Goal: Check status: Check status

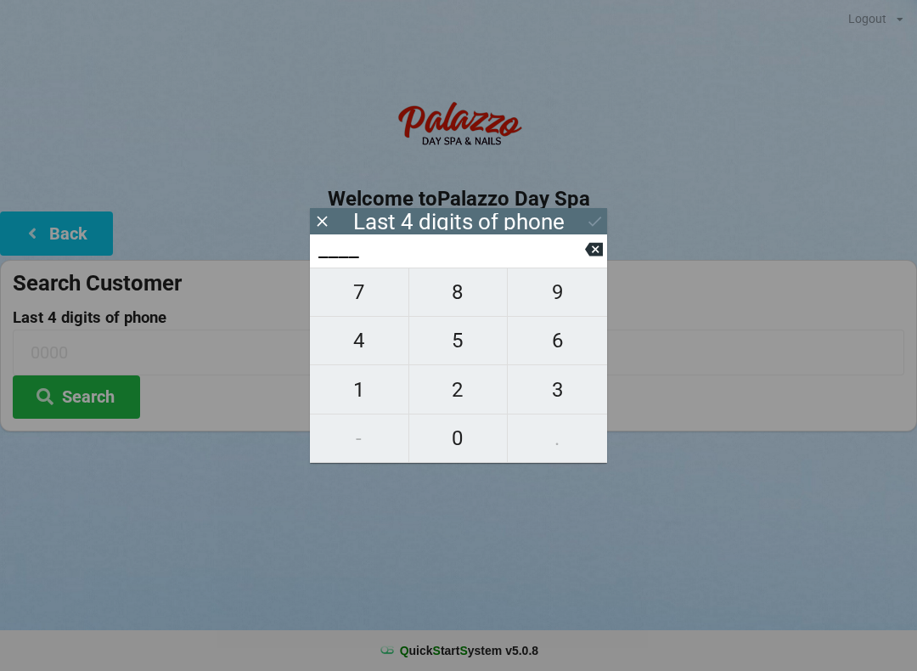
click at [360, 336] on span "4" at bounding box center [359, 341] width 99 height 36
type input "4___"
click at [468, 445] on span "0" at bounding box center [458, 438] width 99 height 36
type input "40__"
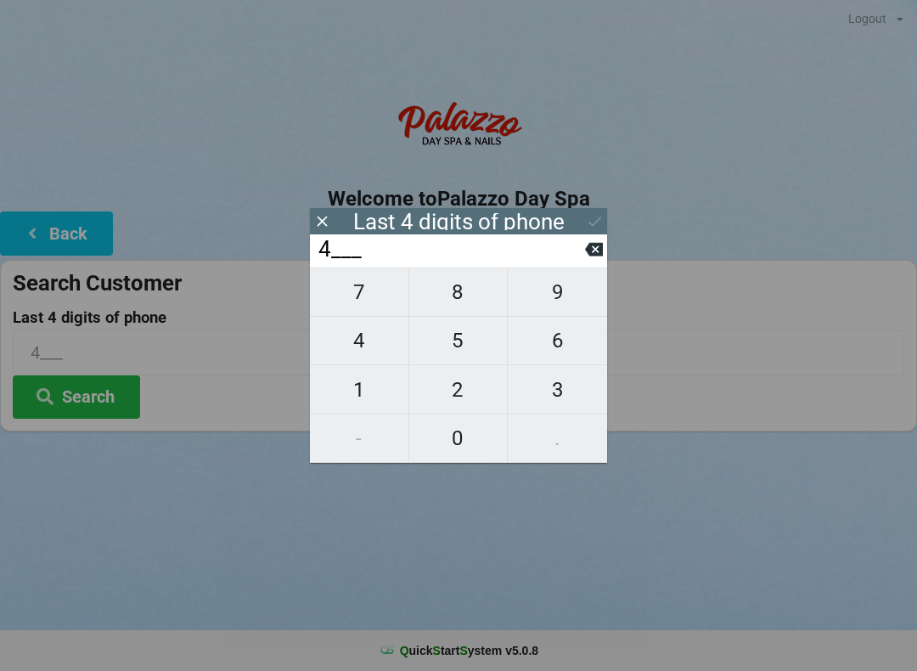
type input "40__"
click at [366, 299] on span "7" at bounding box center [359, 292] width 99 height 36
type input "407_"
click at [359, 304] on span "7" at bounding box center [359, 292] width 99 height 36
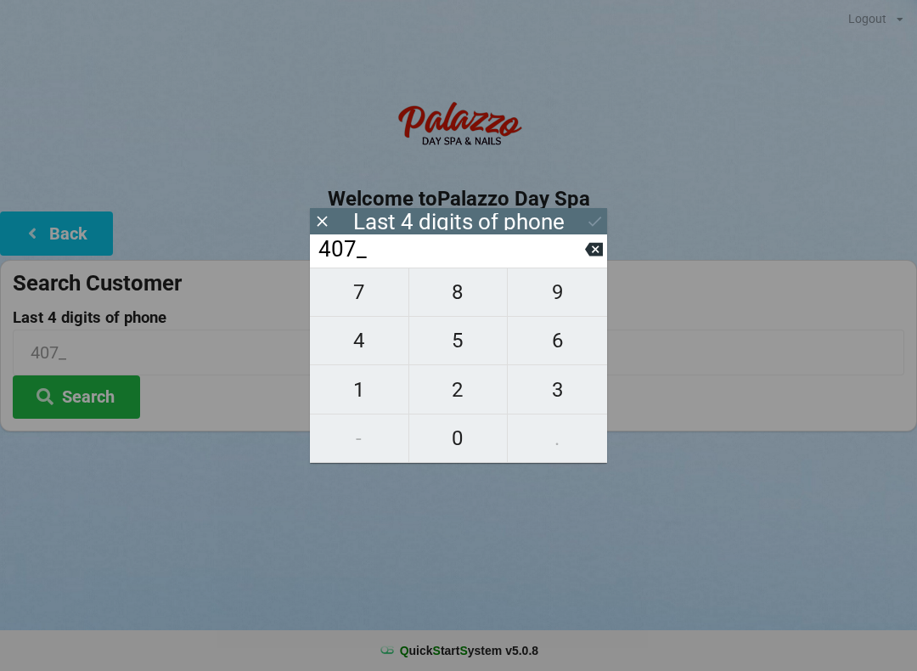
type input "4077"
click at [558, 353] on div "7 8 9 4 5 6 1 2 3 - 0 ." at bounding box center [458, 364] width 297 height 195
click at [550, 362] on div "7 8 9 4 5 6 1 2 3 - 0 ." at bounding box center [458, 364] width 297 height 195
click at [591, 256] on icon at bounding box center [594, 250] width 18 height 14
click at [577, 263] on input "407_" at bounding box center [451, 249] width 268 height 27
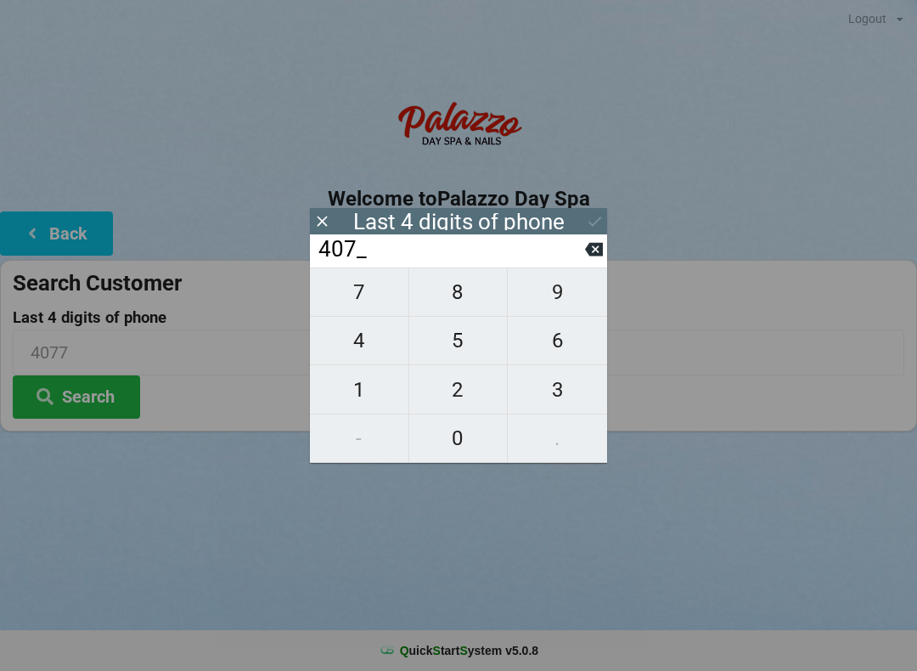
click at [594, 256] on icon at bounding box center [594, 249] width 18 height 18
click at [585, 258] on icon at bounding box center [594, 249] width 18 height 18
click at [600, 256] on icon at bounding box center [594, 250] width 18 height 14
type input "____"
click at [368, 396] on span "1" at bounding box center [359, 390] width 99 height 36
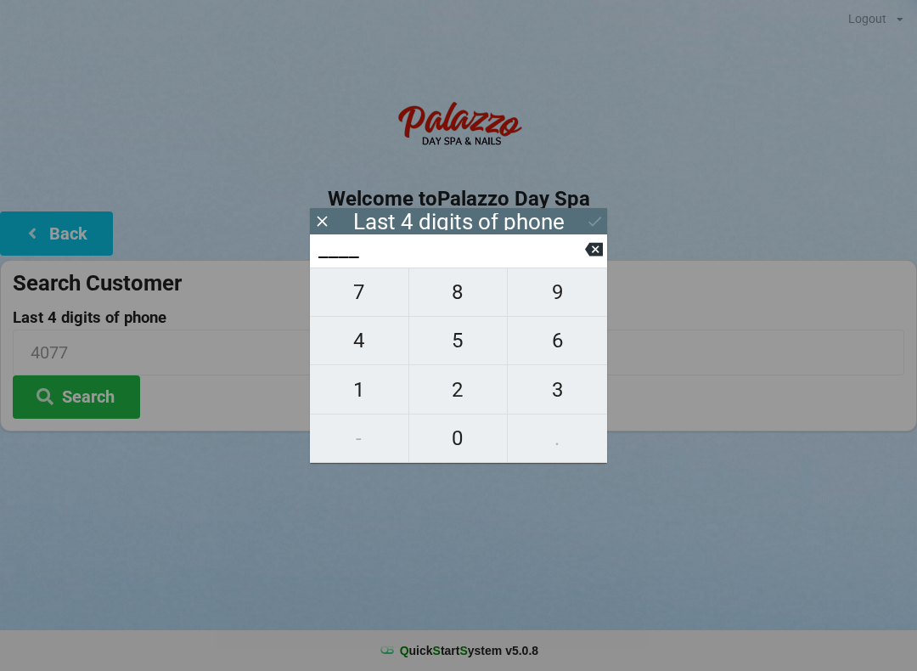
type input "1___"
click at [563, 386] on span "3" at bounding box center [557, 390] width 99 height 36
type input "13__"
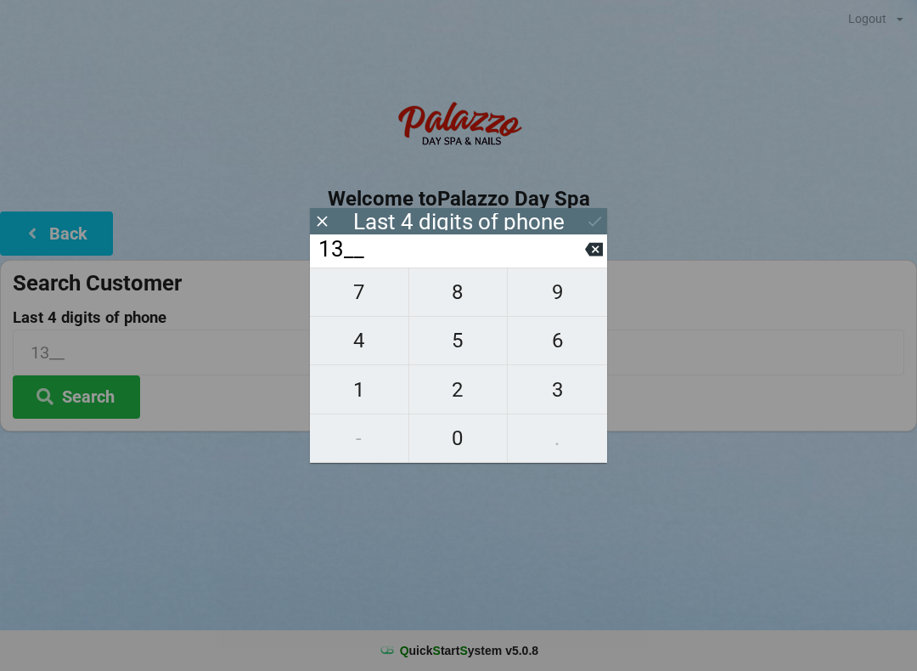
click at [359, 390] on span "1" at bounding box center [359, 390] width 99 height 36
type input "131_"
click at [563, 358] on span "6" at bounding box center [557, 341] width 99 height 36
type input "1316"
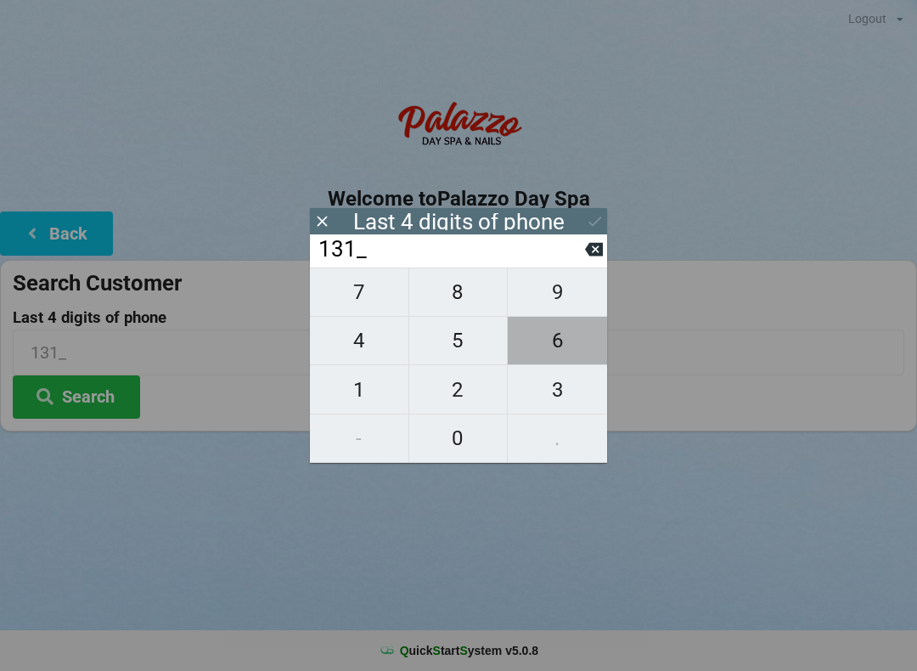
type input "1316"
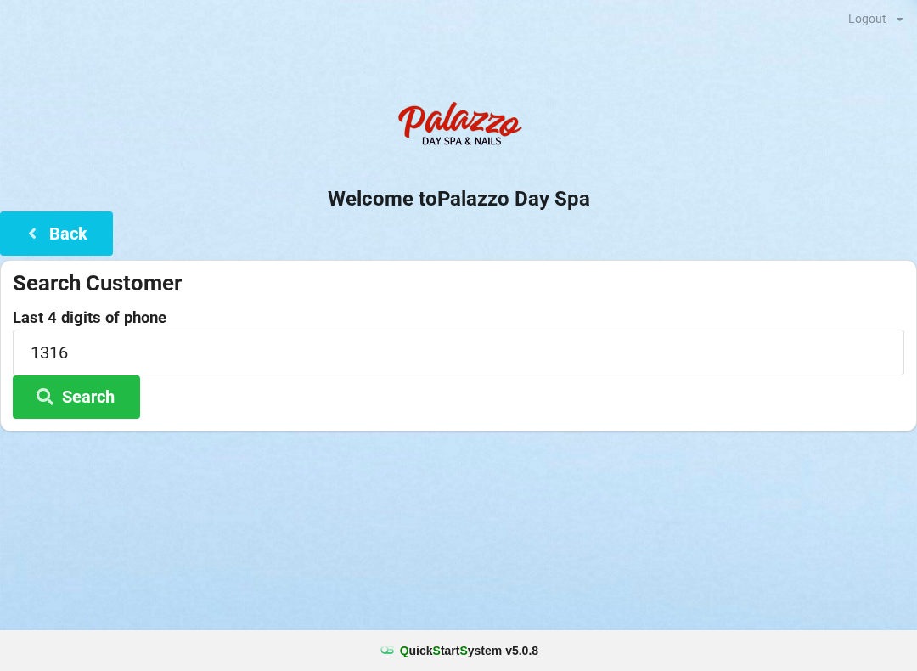
click at [694, 497] on div "Logout Logout Sign-In Welcome to Palazzo Day Spa Back Search Customer Last 4 di…" at bounding box center [458, 335] width 917 height 671
click at [104, 396] on button "Search" at bounding box center [76, 396] width 127 height 43
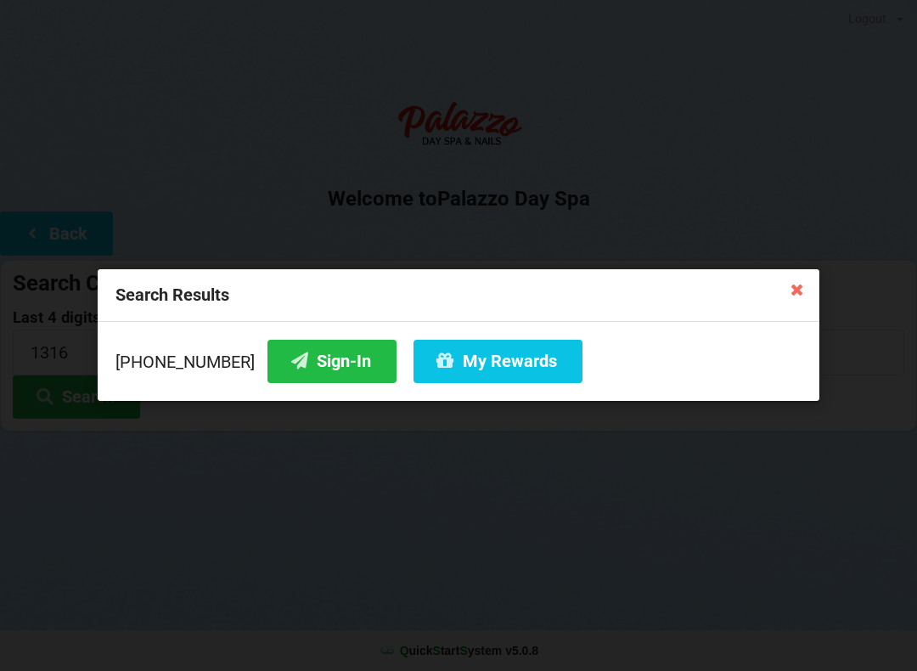
click at [500, 360] on button "My Rewards" at bounding box center [498, 361] width 169 height 43
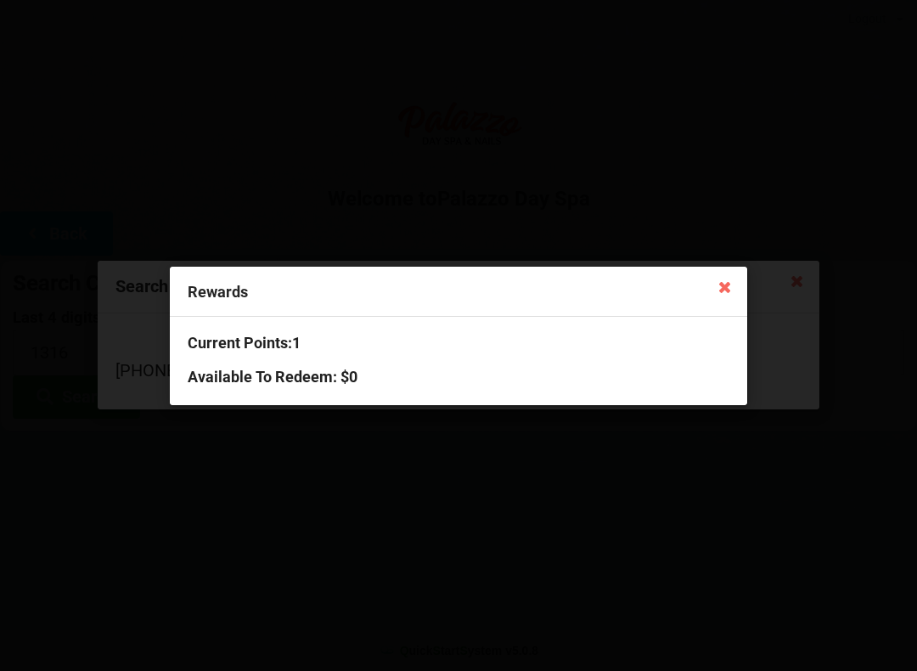
click at [613, 487] on div "Rewards Current Points: 1 Available To Redeem : $0" at bounding box center [458, 335] width 917 height 671
click at [741, 272] on div "Rewards" at bounding box center [458, 292] width 577 height 50
click at [708, 282] on div "Rewards" at bounding box center [458, 292] width 577 height 50
click at [728, 324] on div "Current Points: 1 Available To Redeem : $0" at bounding box center [458, 360] width 577 height 87
